Goal: Information Seeking & Learning: Learn about a topic

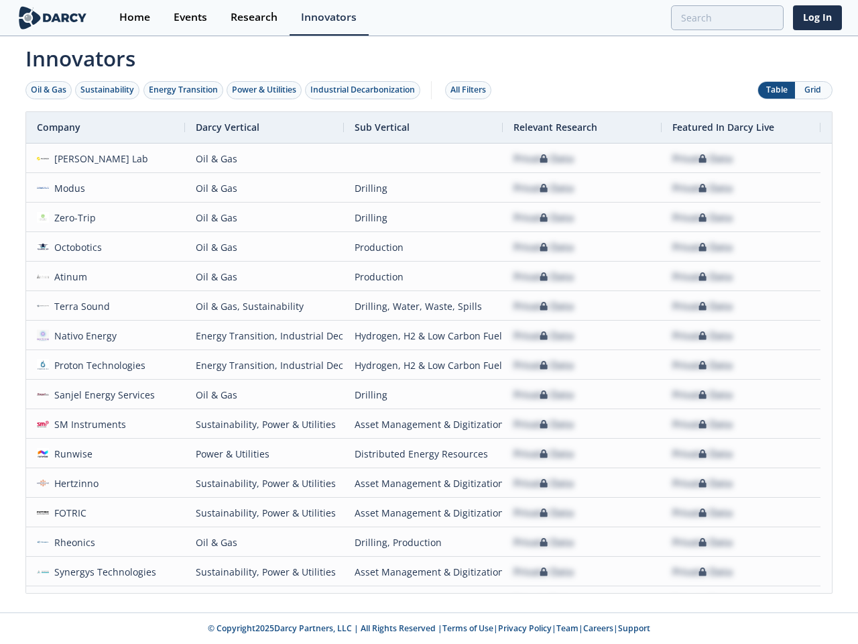
click at [49, 90] on div "Oil & Gas" at bounding box center [49, 90] width 36 height 12
click at [108, 90] on div "Sustainability" at bounding box center [107, 90] width 54 height 12
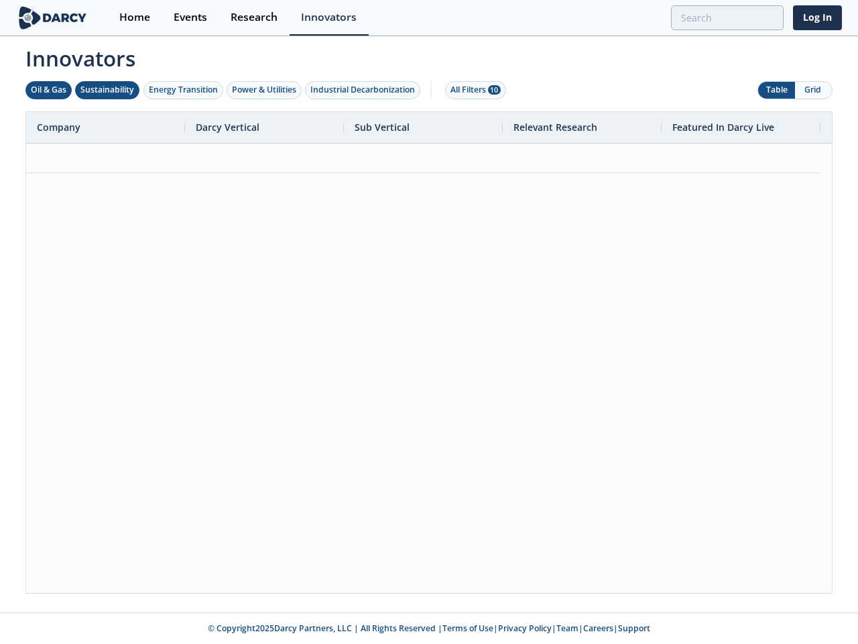
click at [184, 90] on div "Energy Transition" at bounding box center [183, 90] width 69 height 12
click at [265, 90] on div "Power & Utilities" at bounding box center [264, 90] width 64 height 12
click at [365, 90] on div "Industrial Decarbonization" at bounding box center [362, 90] width 105 height 12
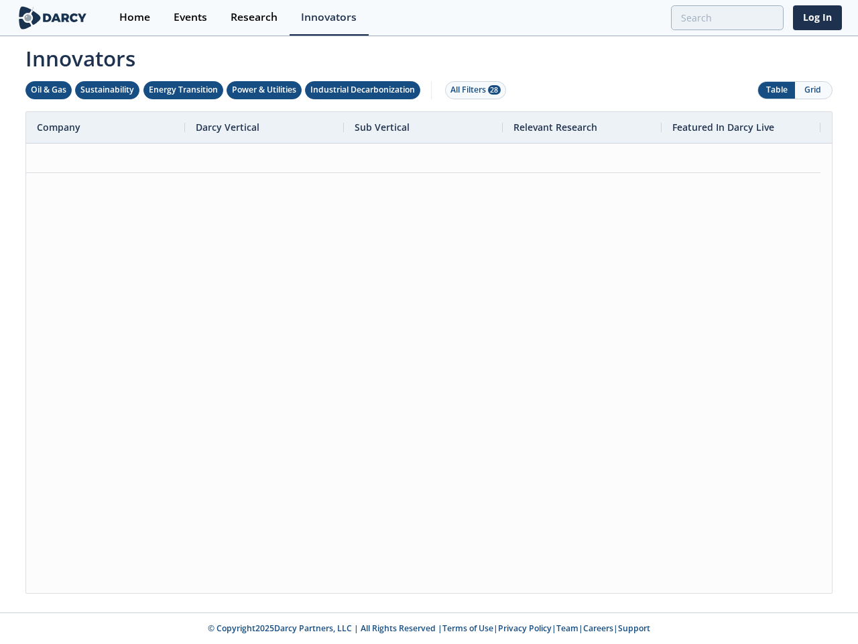
click at [472, 90] on div "All Filters 28" at bounding box center [476, 90] width 50 height 12
